Goal: Task Accomplishment & Management: Use online tool/utility

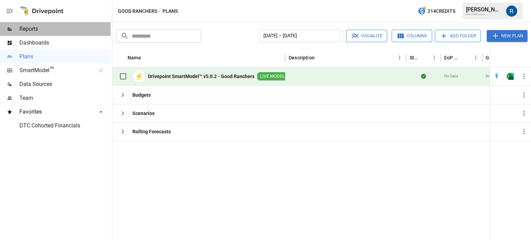
click at [44, 27] on span "Reports" at bounding box center [64, 29] width 91 height 8
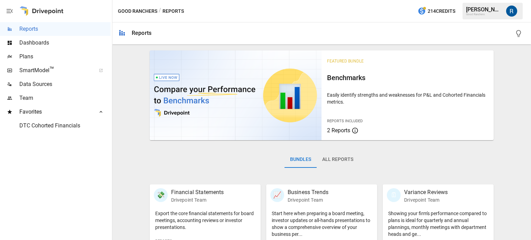
click at [340, 163] on button "All Reports" at bounding box center [338, 160] width 42 height 17
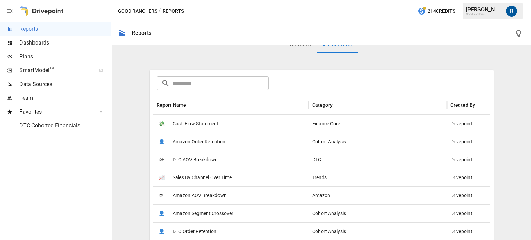
scroll to position [117, 0]
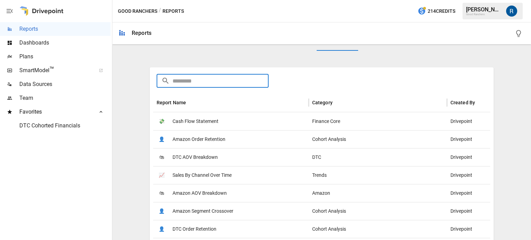
click at [194, 78] on input "text" at bounding box center [221, 81] width 96 height 14
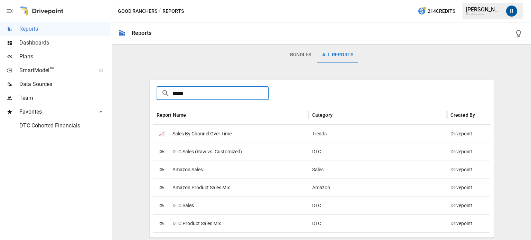
type input "*****"
click at [195, 220] on span "DTC Product Sales Mix" at bounding box center [197, 224] width 48 height 18
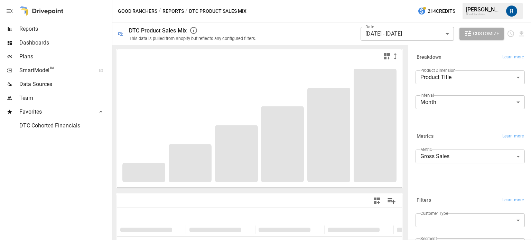
click at [408, 0] on body "**********" at bounding box center [265, 0] width 531 height 0
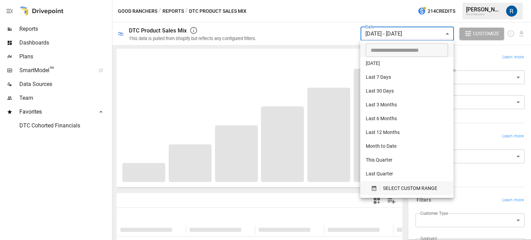
click at [383, 189] on span "SELECT CUSTOM RANGE" at bounding box center [410, 188] width 54 height 9
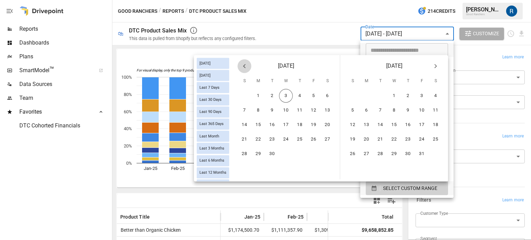
click at [245, 65] on icon "Previous month" at bounding box center [244, 66] width 8 height 8
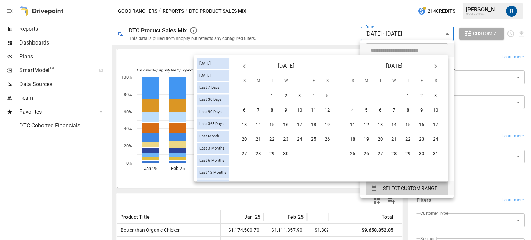
click at [245, 65] on icon "Previous month" at bounding box center [244, 66] width 8 height 8
click at [284, 94] on button "1" at bounding box center [286, 96] width 14 height 14
click at [436, 62] on icon "Next month" at bounding box center [436, 66] width 8 height 8
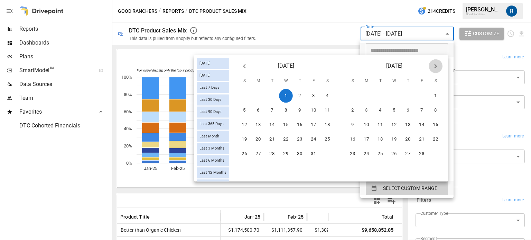
click at [436, 62] on icon "Next month" at bounding box center [436, 66] width 8 height 8
click at [434, 65] on icon "Next month" at bounding box center [436, 66] width 8 height 8
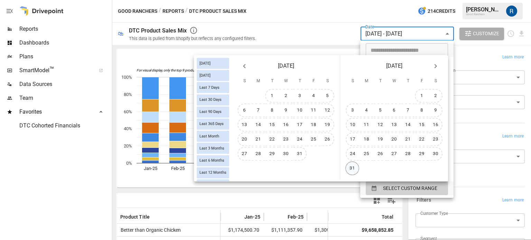
click at [350, 167] on button "31" at bounding box center [353, 169] width 14 height 14
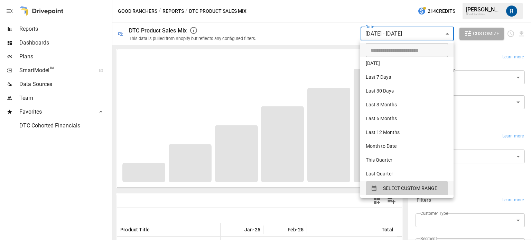
click at [400, 35] on div at bounding box center [265, 120] width 531 height 240
click at [423, 0] on body "Reports Dashboards Plans SmartModel ™ Data Sources Team Favorites DTC Cohorted …" at bounding box center [265, 0] width 531 height 0
click at [414, 191] on span "SELECT CUSTOM RANGE" at bounding box center [410, 188] width 54 height 9
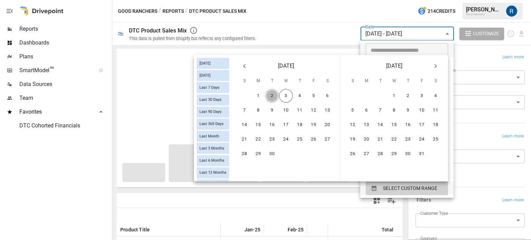
click at [275, 98] on button "2" at bounding box center [272, 96] width 14 height 14
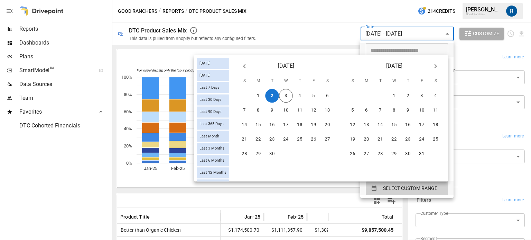
click at [276, 40] on div at bounding box center [265, 120] width 531 height 240
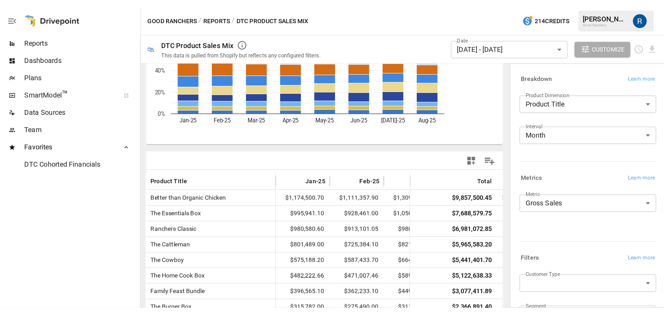
scroll to position [78, 0]
